Goal: Information Seeking & Learning: Learn about a topic

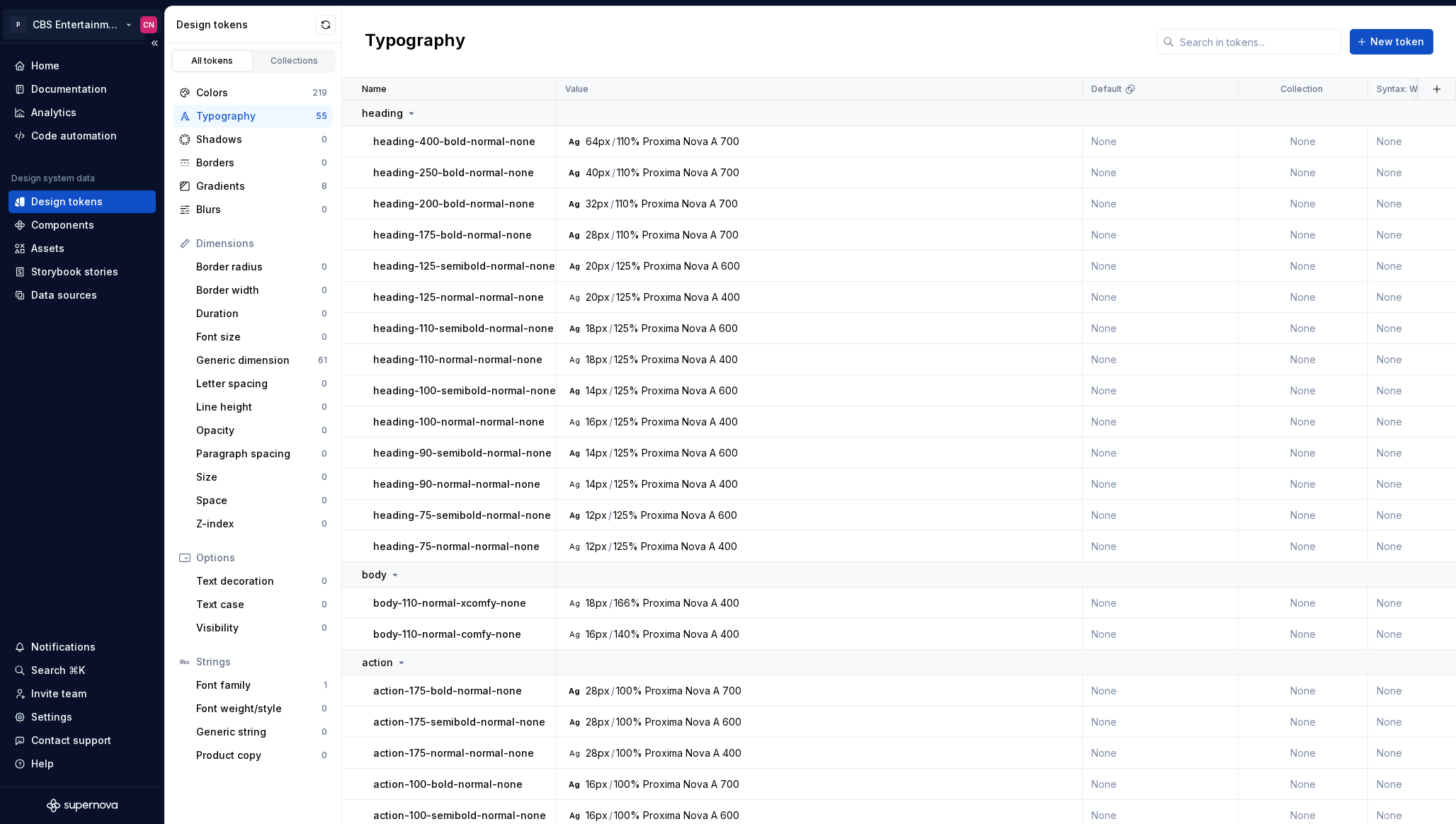
click at [73, 17] on html "P CBS Entertainment: Web (UReg) CN Home Documentation Analytics Code automation…" at bounding box center [728, 412] width 1456 height 824
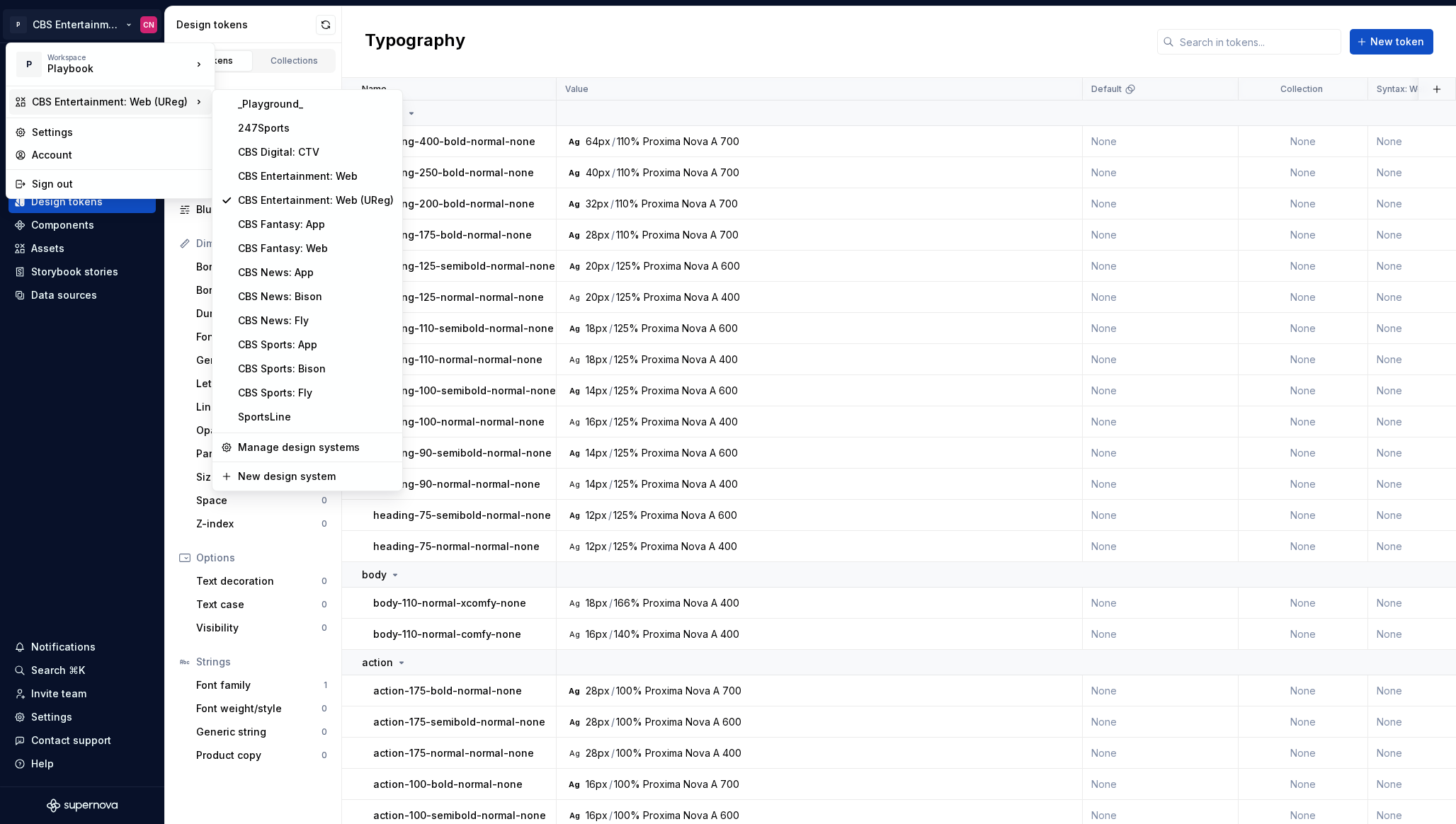
click at [668, 197] on html "P CBS Entertainment: Web (UReg) CN Home Documentation Analytics Code automation…" at bounding box center [728, 412] width 1456 height 824
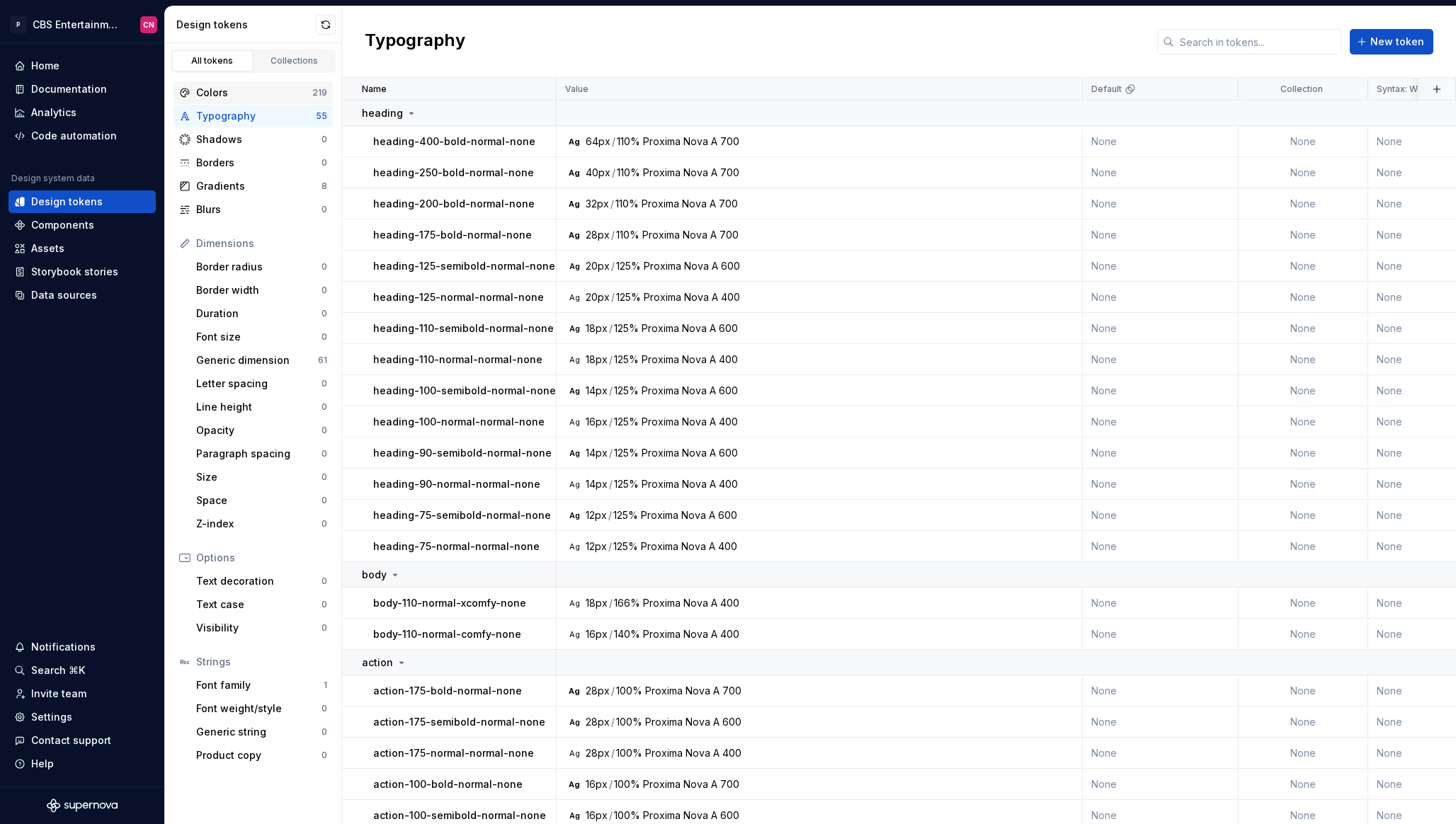
click at [313, 94] on div "219" at bounding box center [319, 93] width 15 height 11
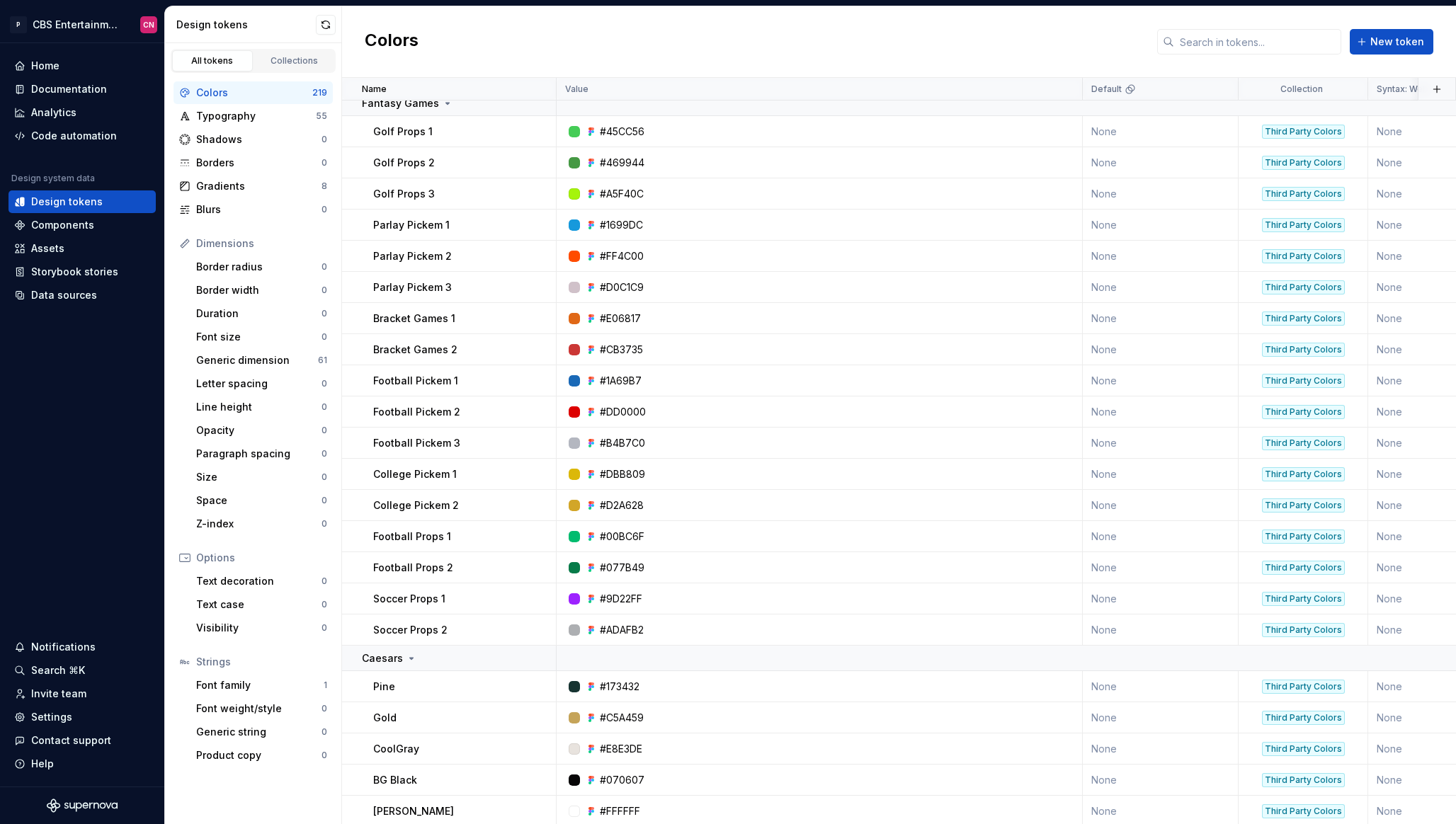
scroll to position [7014, 0]
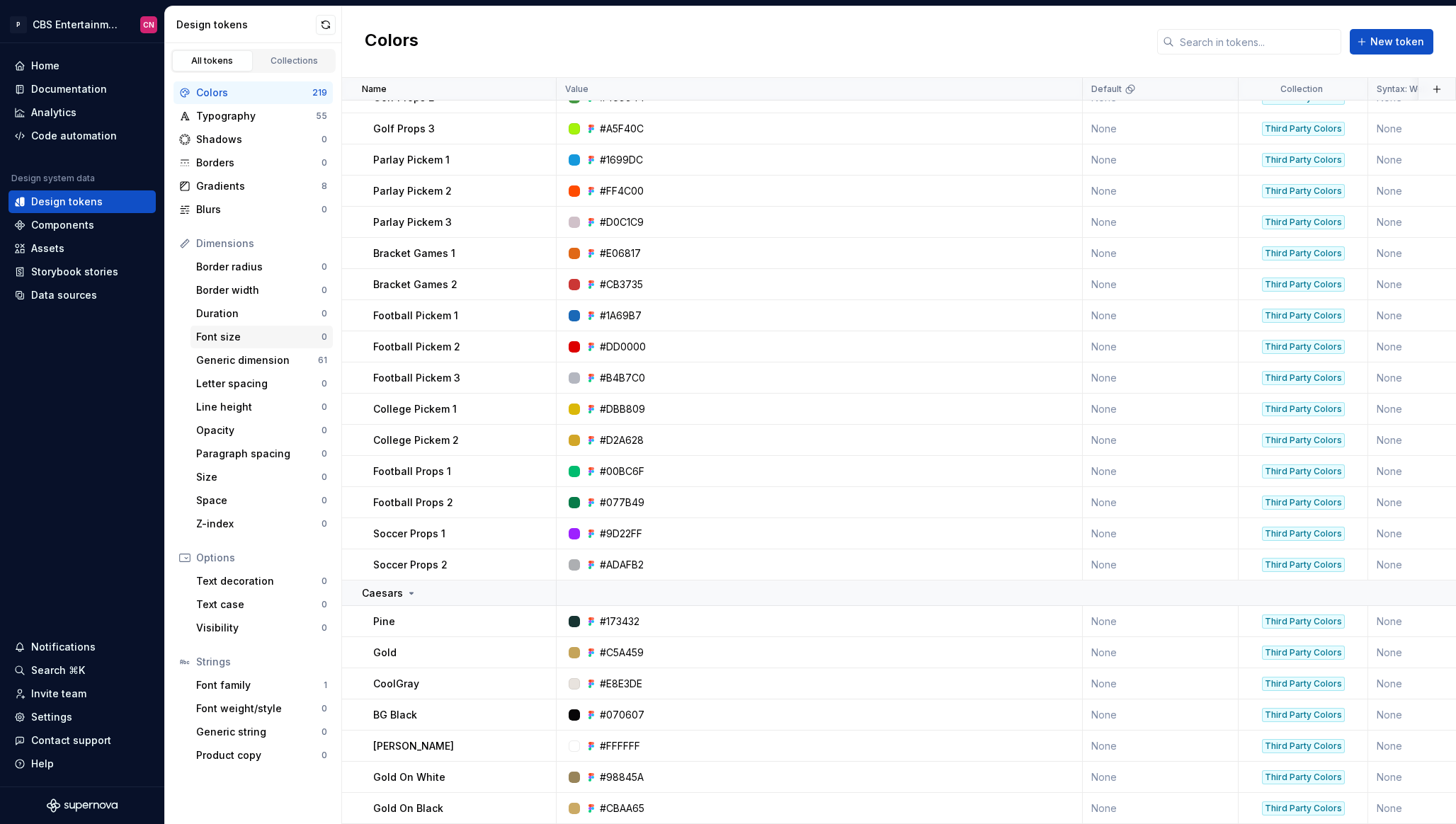
click at [214, 347] on div "Font size 0" at bounding box center [262, 337] width 143 height 23
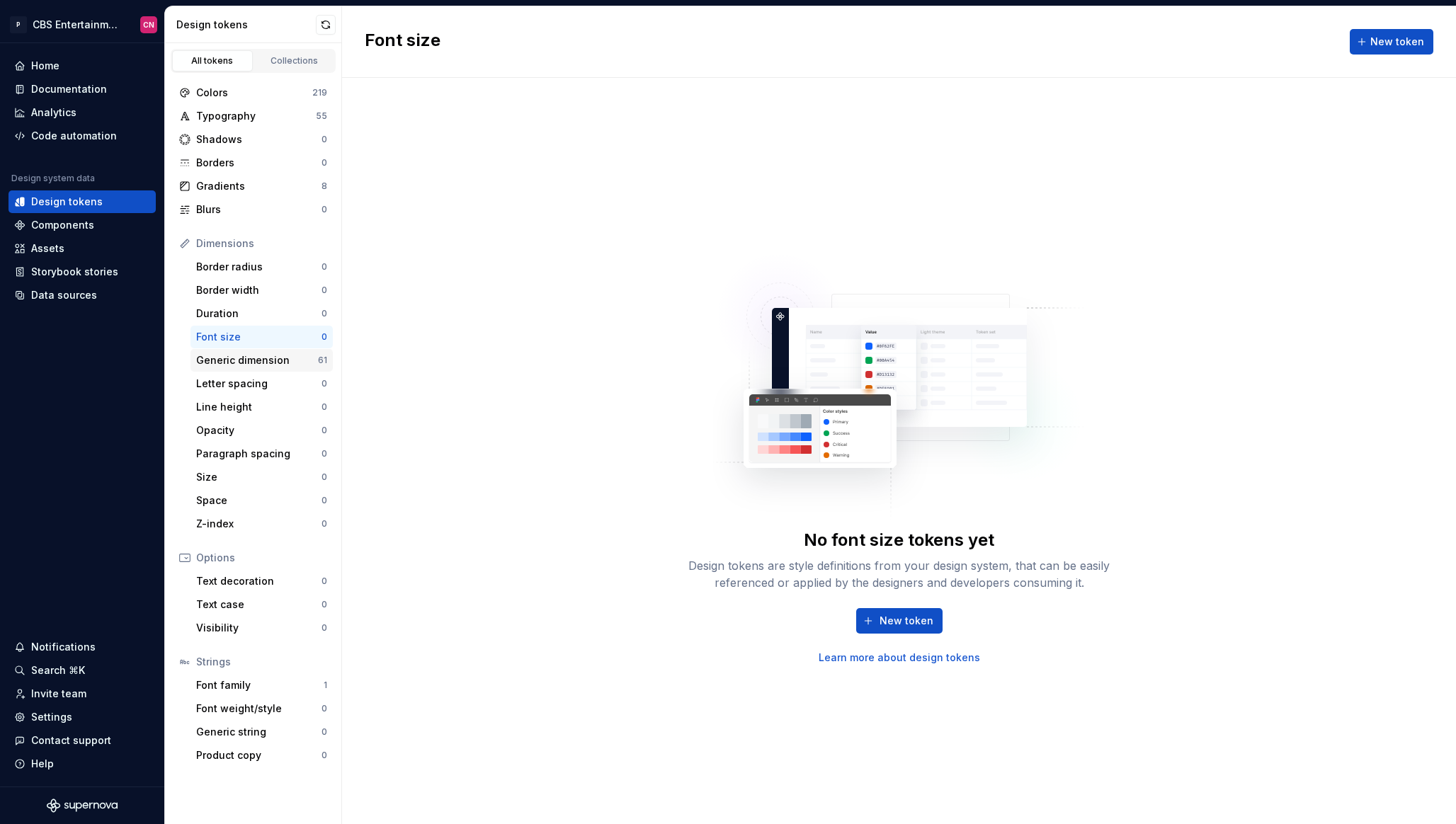
click at [217, 361] on div "Generic dimension" at bounding box center [256, 360] width 122 height 14
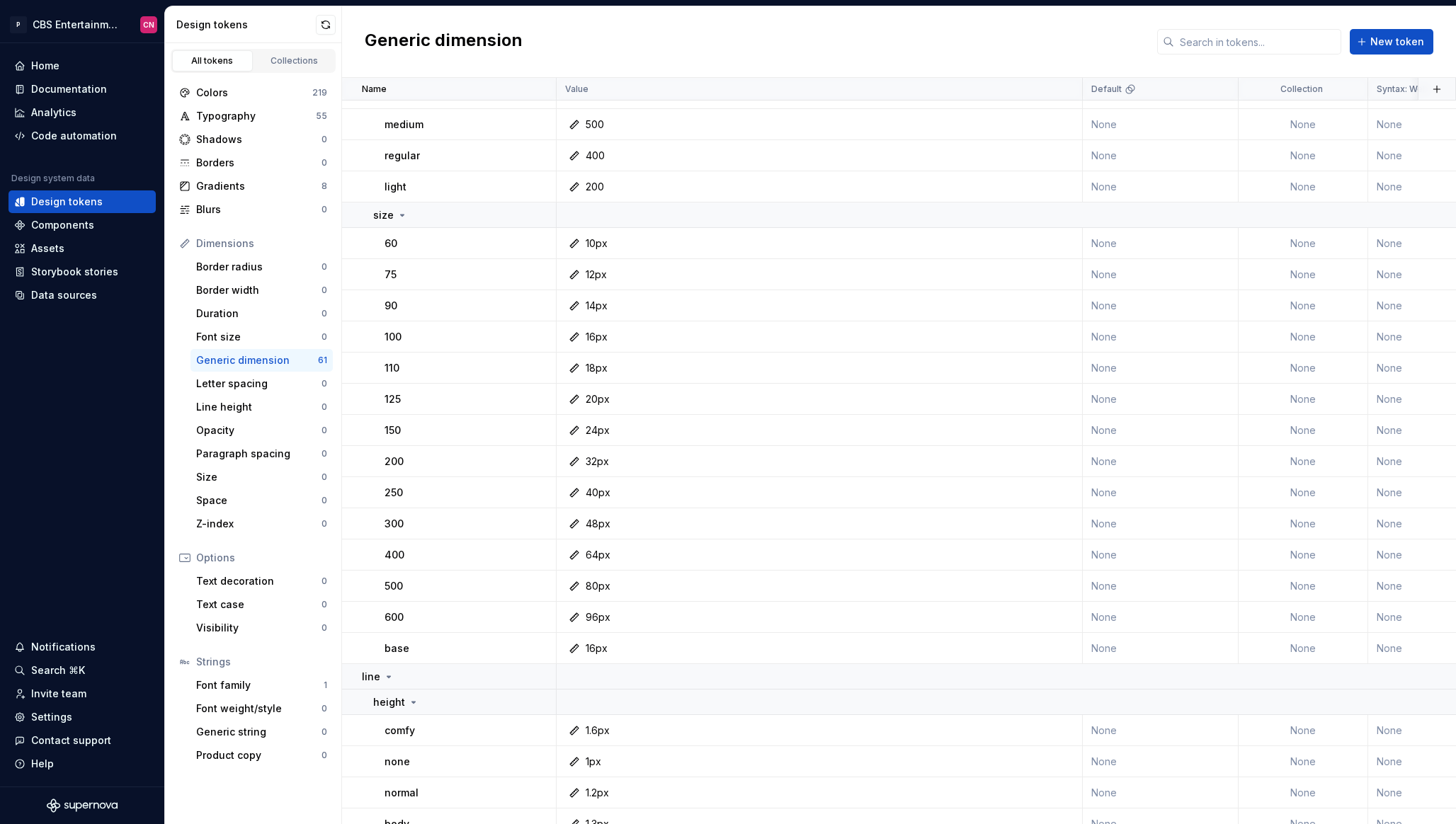
scroll to position [1482, 0]
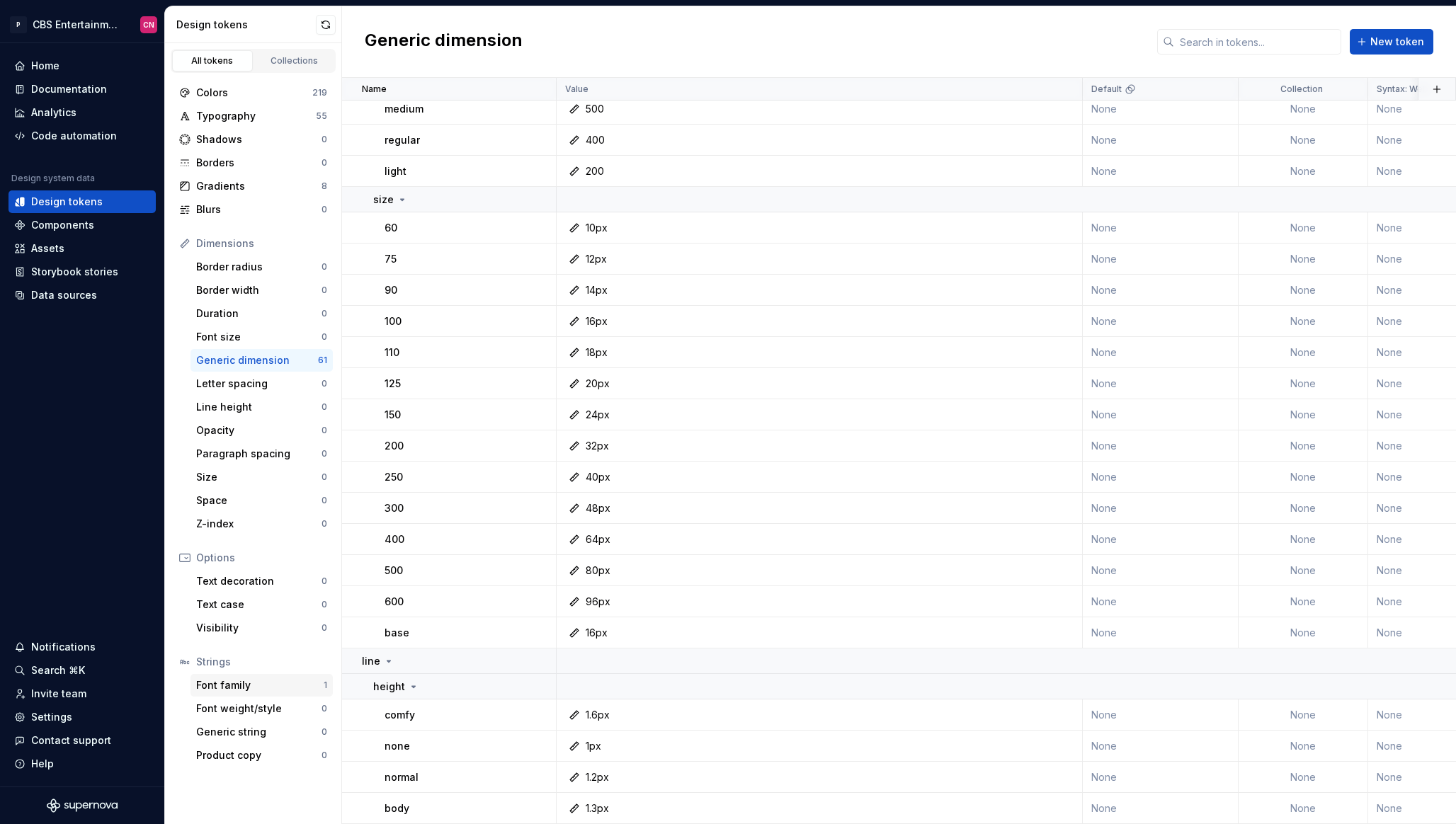
click at [253, 680] on div "Font family" at bounding box center [260, 685] width 128 height 14
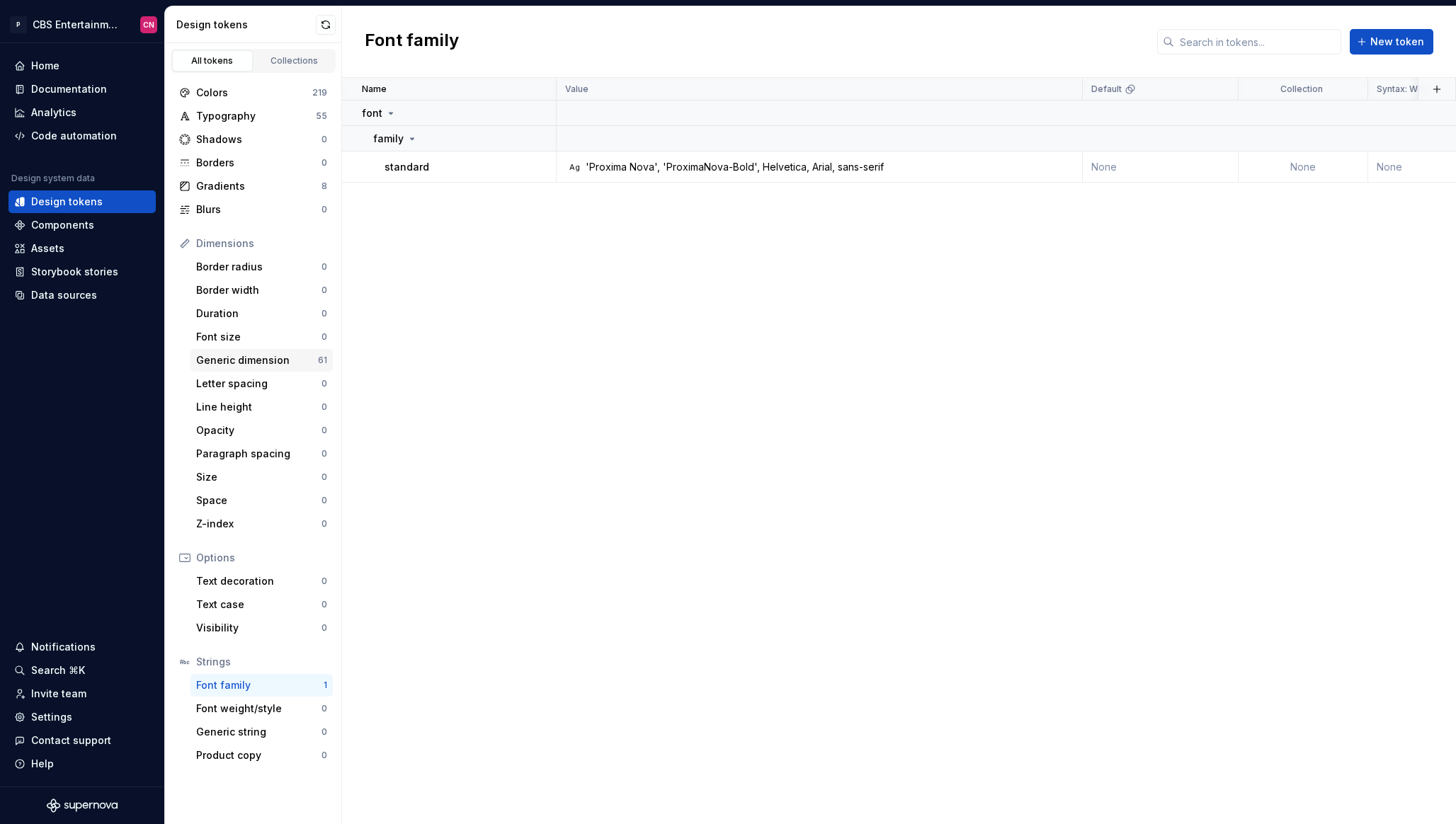
click at [242, 361] on div "Generic dimension" at bounding box center [256, 360] width 122 height 14
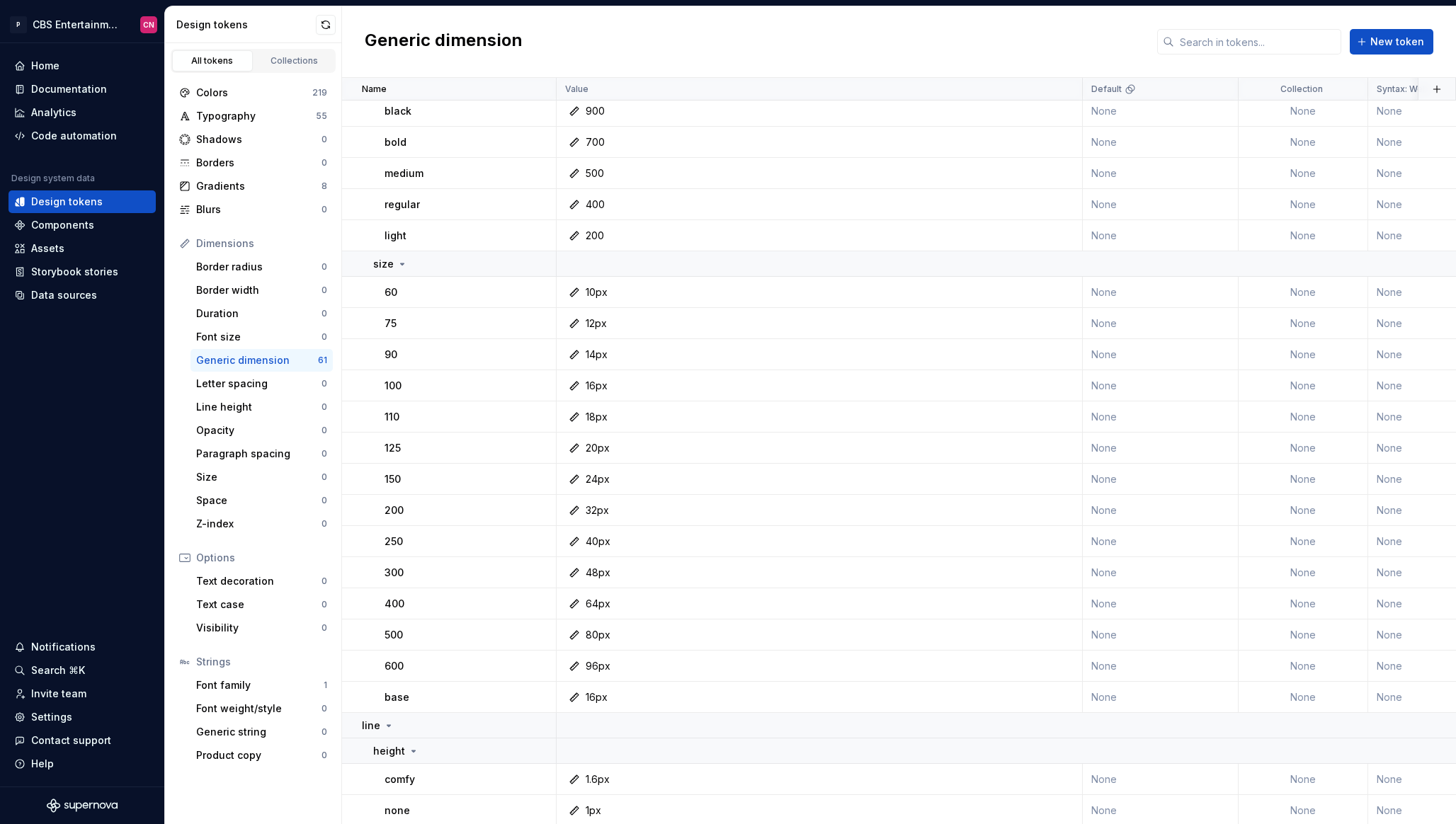
scroll to position [1482, 0]
